Goal: Information Seeking & Learning: Check status

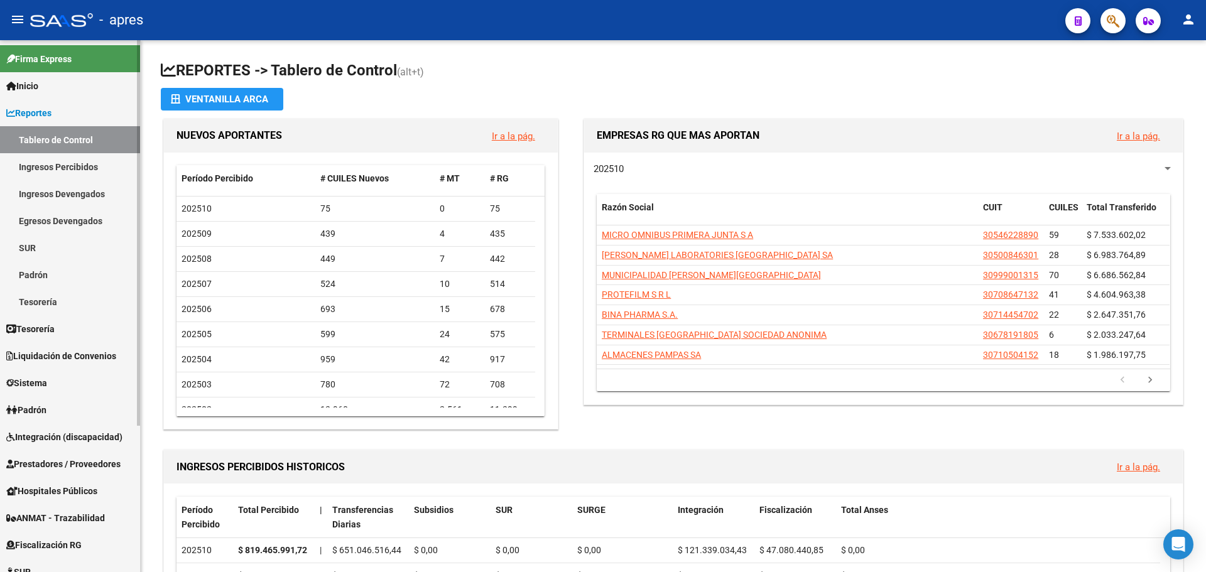
click at [68, 160] on link "Ingresos Percibidos" at bounding box center [70, 166] width 140 height 27
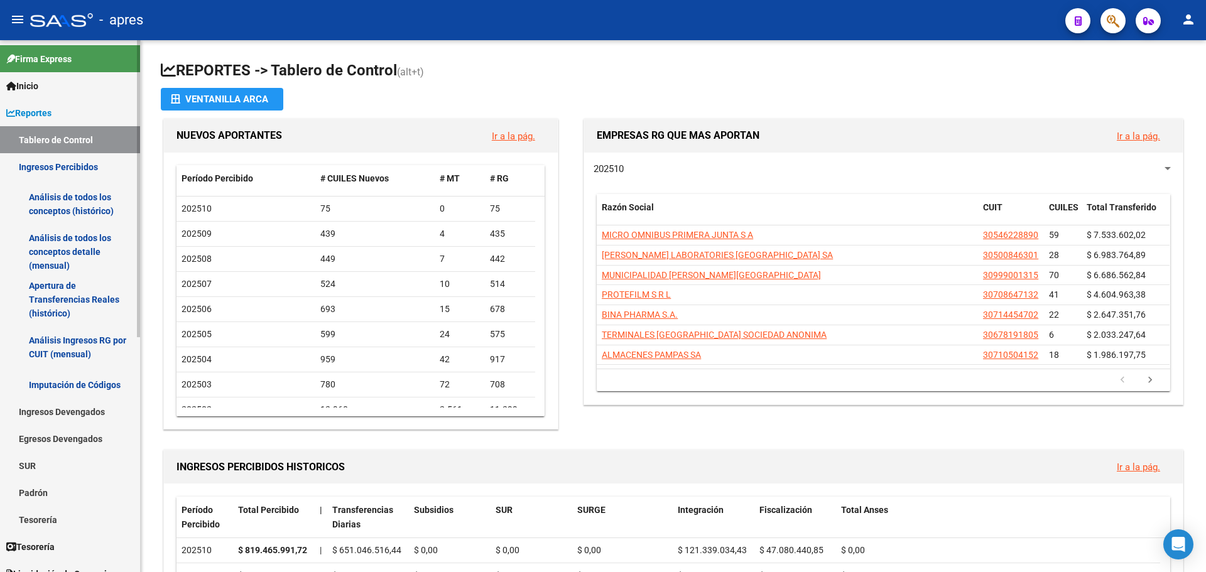
click at [67, 207] on link "Análisis de todos los conceptos (histórico)" at bounding box center [70, 204] width 140 height 48
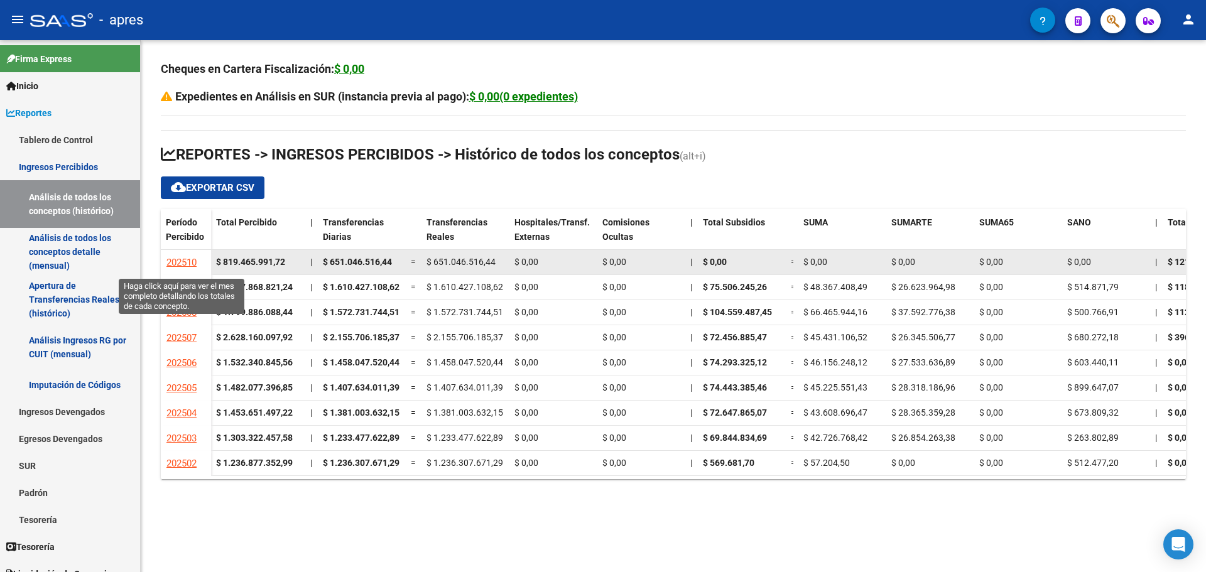
click at [172, 260] on span "202510" at bounding box center [181, 262] width 30 height 11
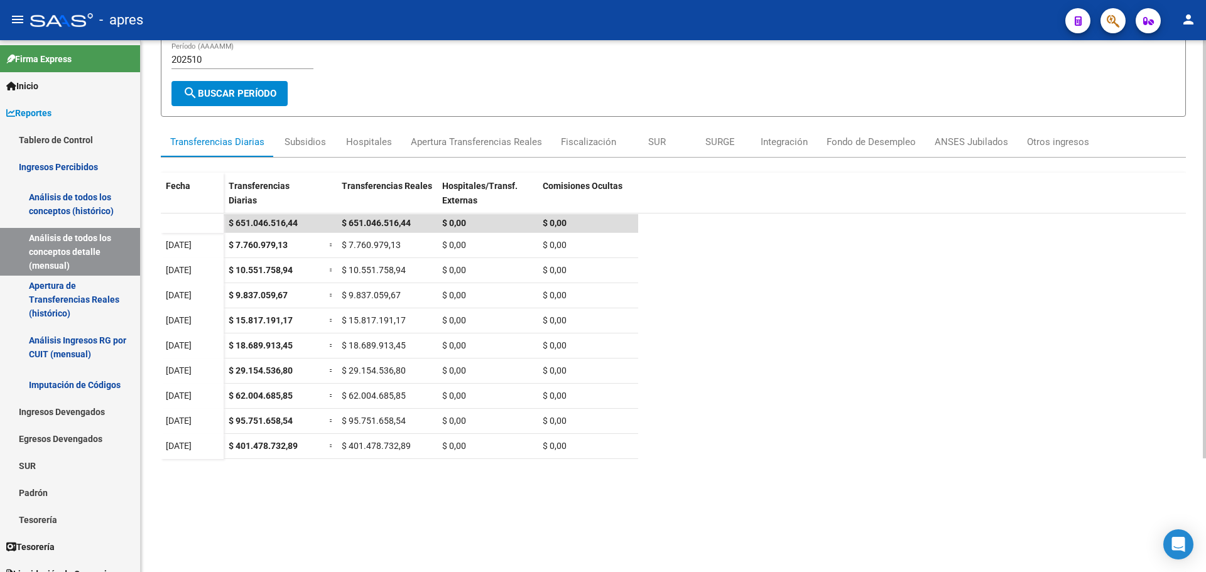
scroll to position [126, 0]
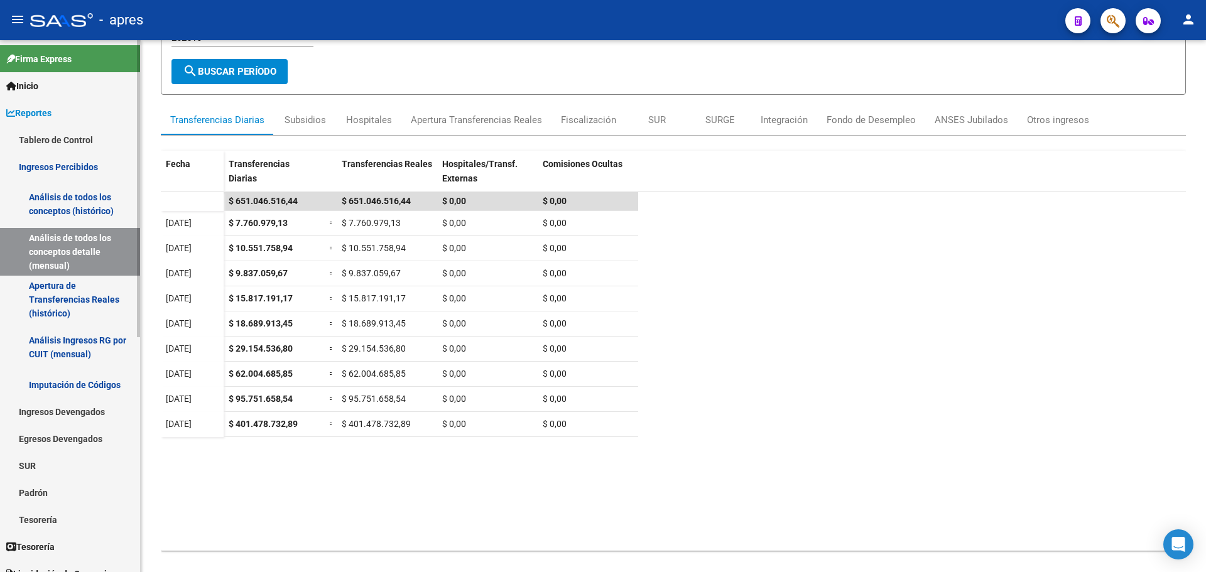
click at [58, 161] on link "Ingresos Percibidos" at bounding box center [70, 166] width 140 height 27
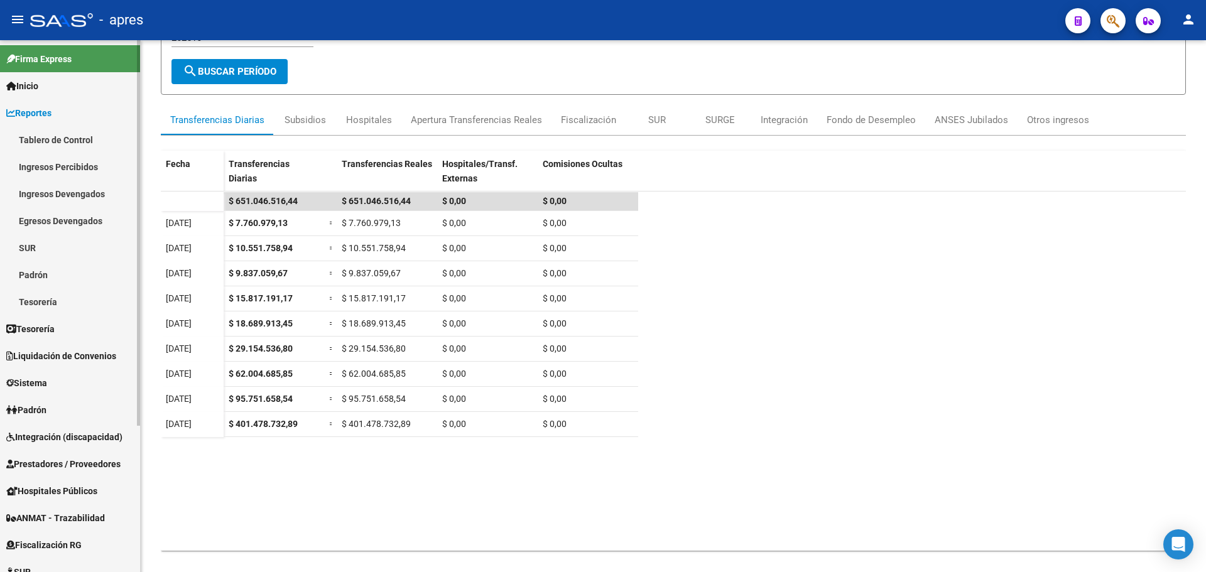
click at [69, 170] on link "Ingresos Percibidos" at bounding box center [70, 166] width 140 height 27
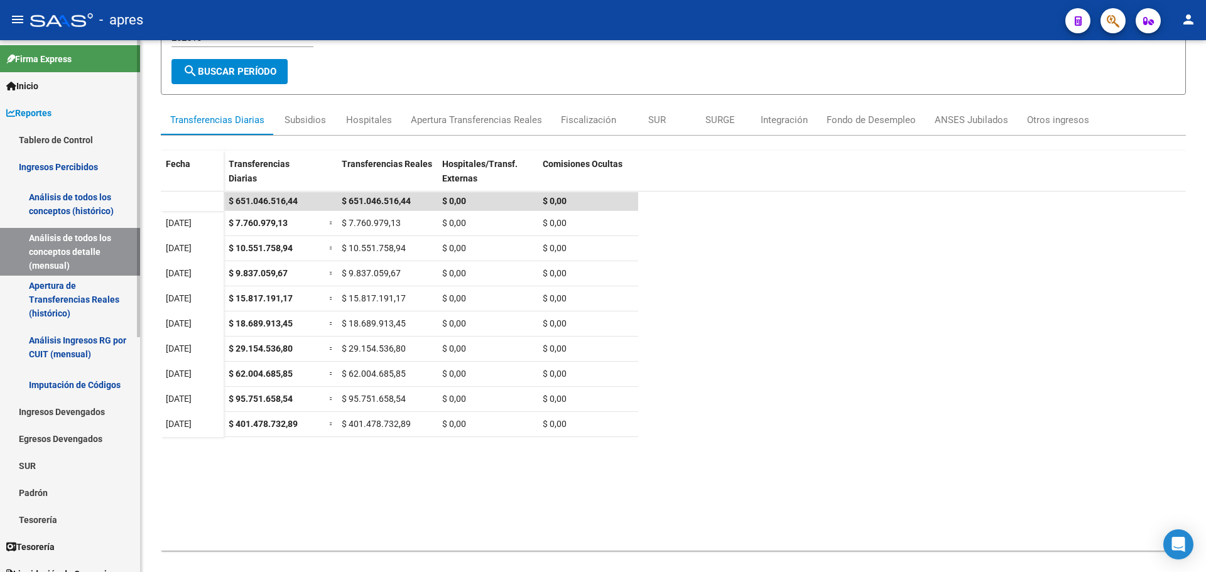
click at [69, 195] on link "Análisis de todos los conceptos (histórico)" at bounding box center [70, 204] width 140 height 48
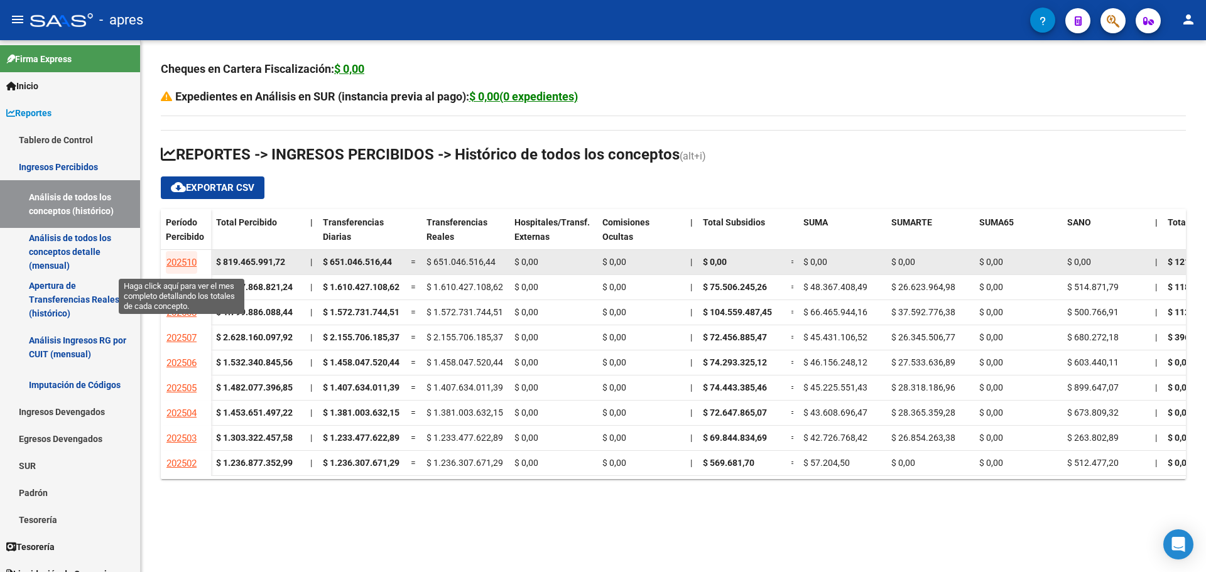
click at [176, 264] on span "202510" at bounding box center [181, 262] width 30 height 11
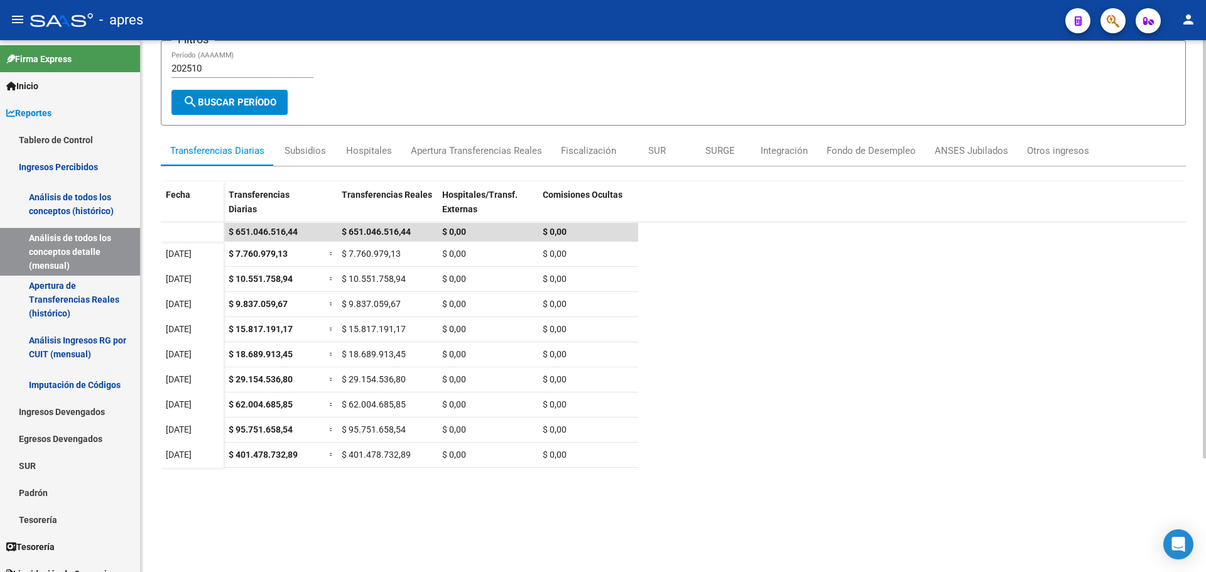
scroll to position [126, 0]
